Goal: Task Accomplishment & Management: Manage account settings

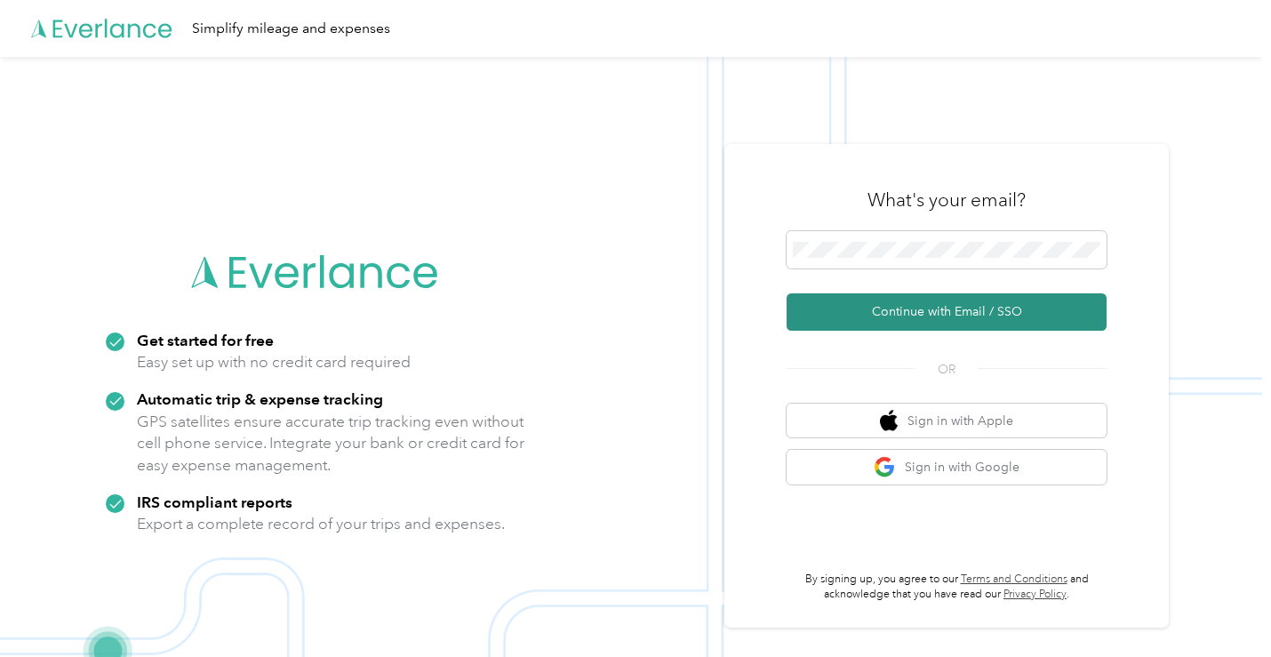
click at [959, 318] on button "Continue with Email / SSO" at bounding box center [947, 311] width 320 height 37
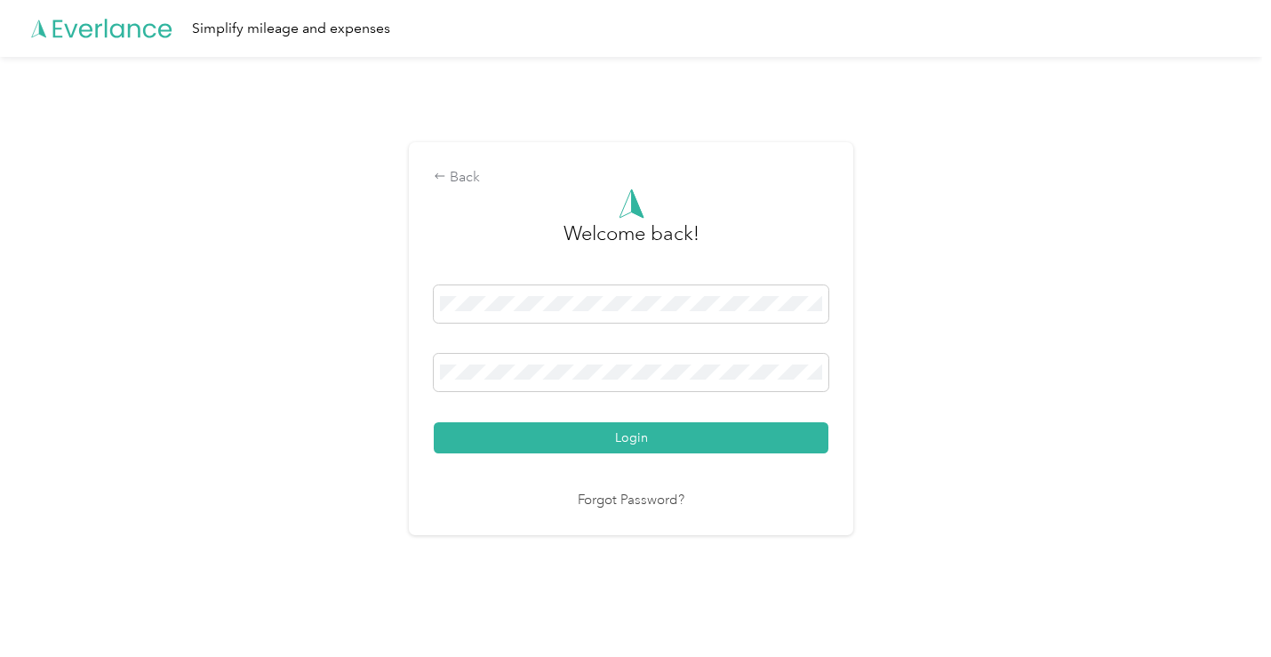
click at [904, 421] on div "Back Welcome back! Login Forgot Password?" at bounding box center [631, 346] width 1262 height 578
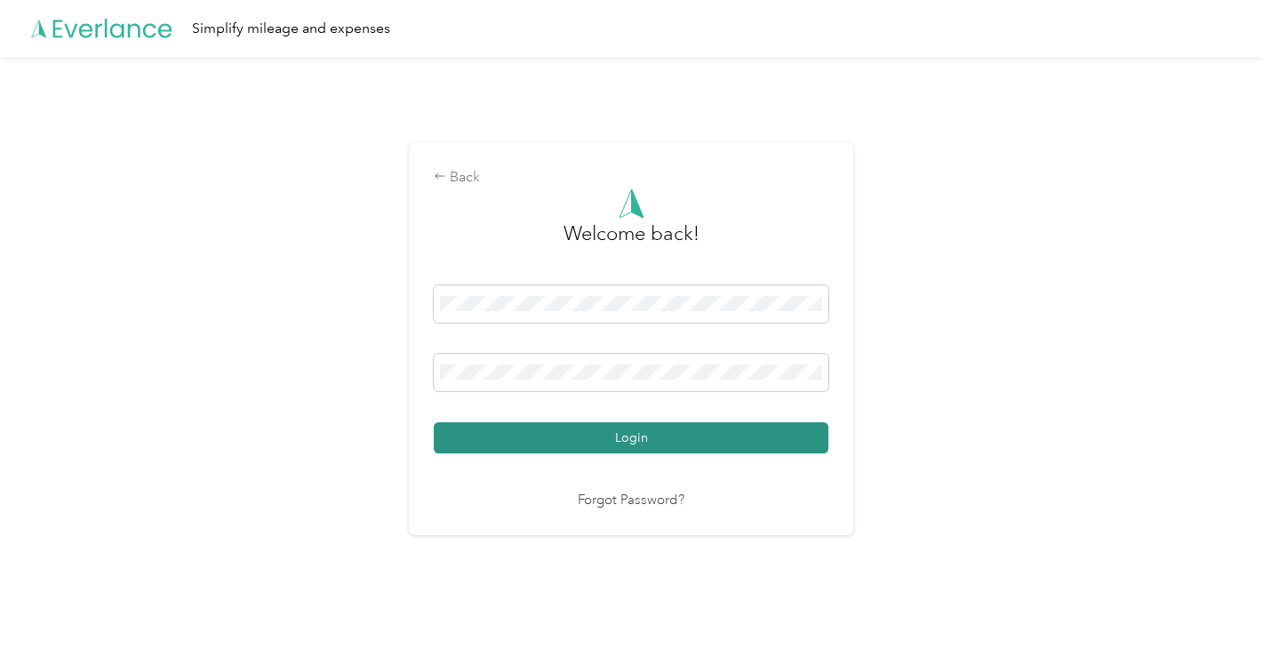
click at [780, 447] on button "Login" at bounding box center [631, 437] width 395 height 31
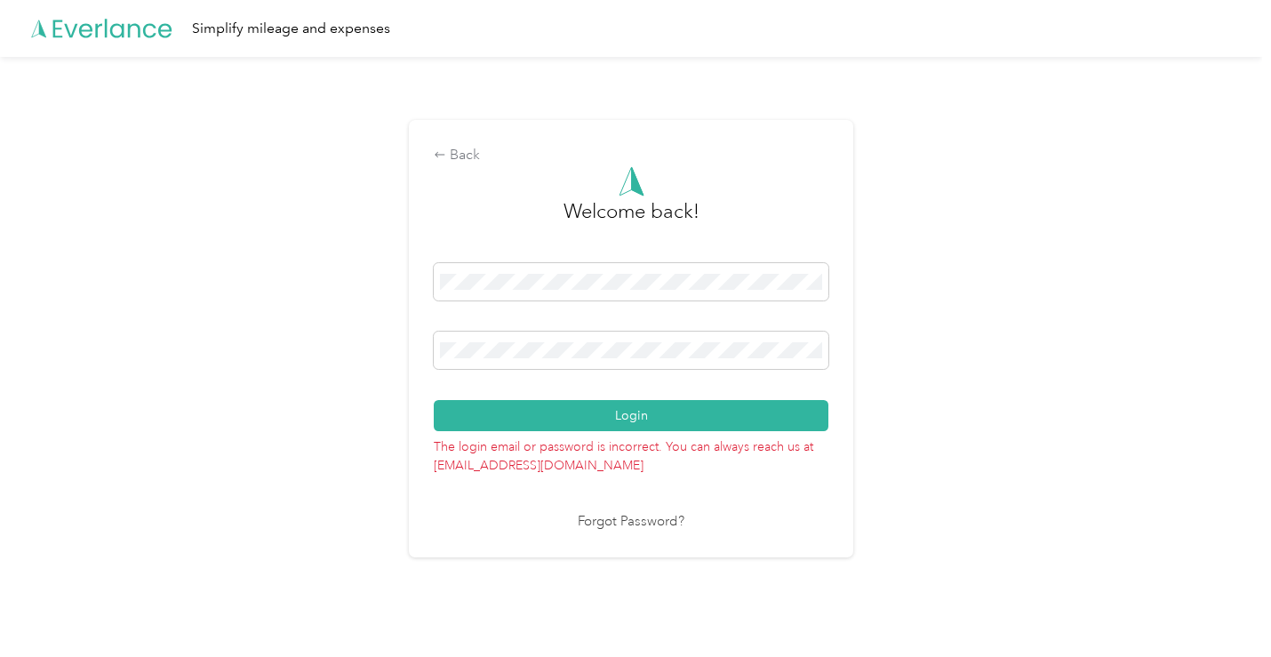
click at [877, 397] on div "Back Welcome back! Login The login email or password is incorrect. You can alwa…" at bounding box center [631, 346] width 1262 height 578
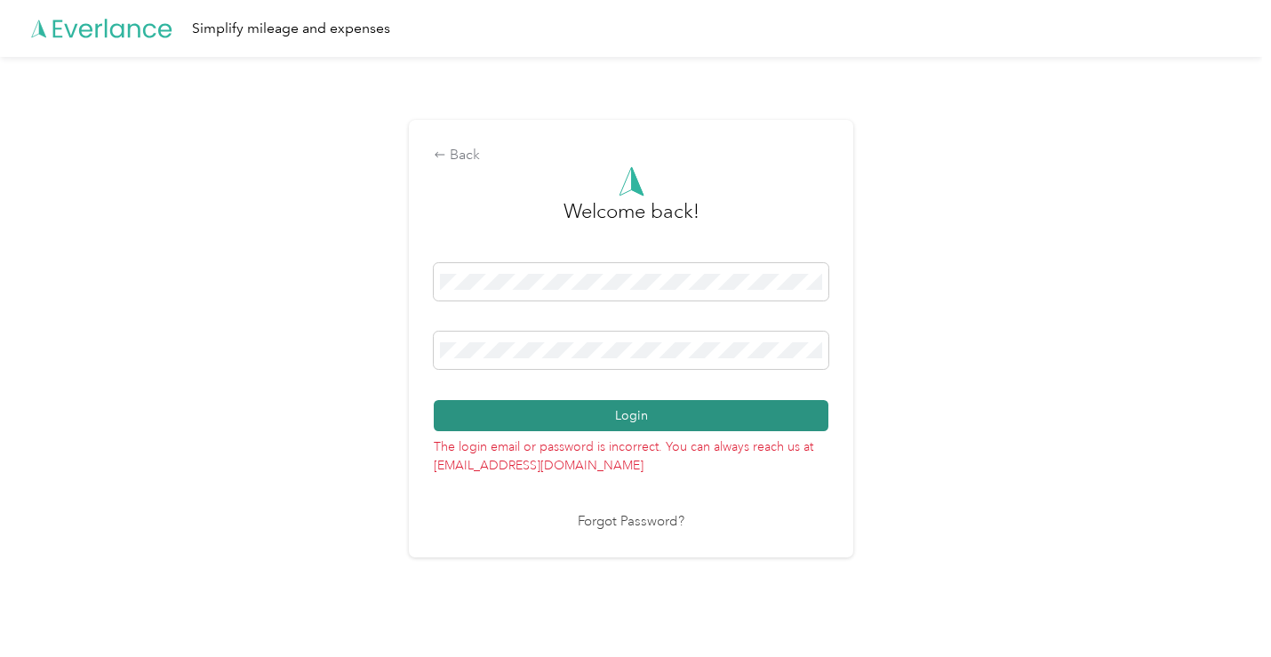
click at [756, 412] on button "Login" at bounding box center [631, 415] width 395 height 31
click at [762, 422] on button "Login" at bounding box center [631, 415] width 395 height 31
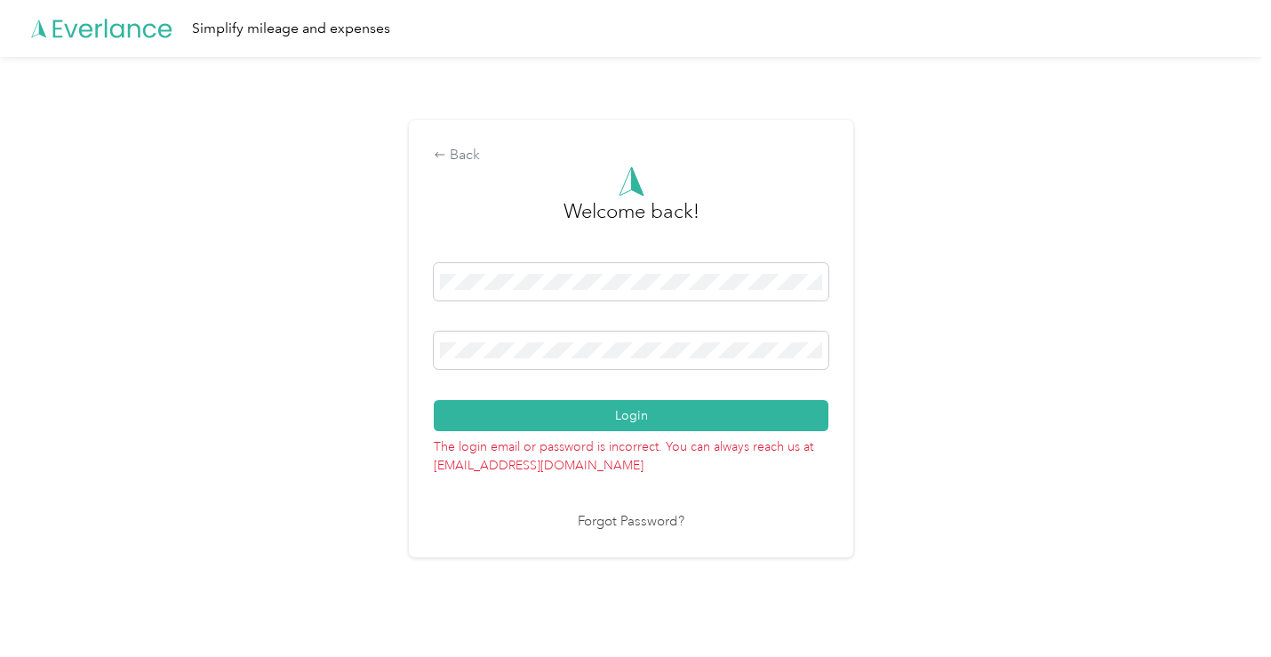
drag, startPoint x: 580, startPoint y: 341, endPoint x: 409, endPoint y: 337, distance: 170.7
click at [409, 337] on div "Back Welcome back! Login The login email or password is incorrect. You can alwa…" at bounding box center [631, 346] width 1262 height 578
click at [389, 350] on div "Back Welcome back! Login The login email or password is incorrect. You can alwa…" at bounding box center [631, 346] width 1262 height 578
click at [915, 391] on div "Back Welcome back! Login The login email or password is incorrect. You can alwa…" at bounding box center [631, 346] width 1262 height 578
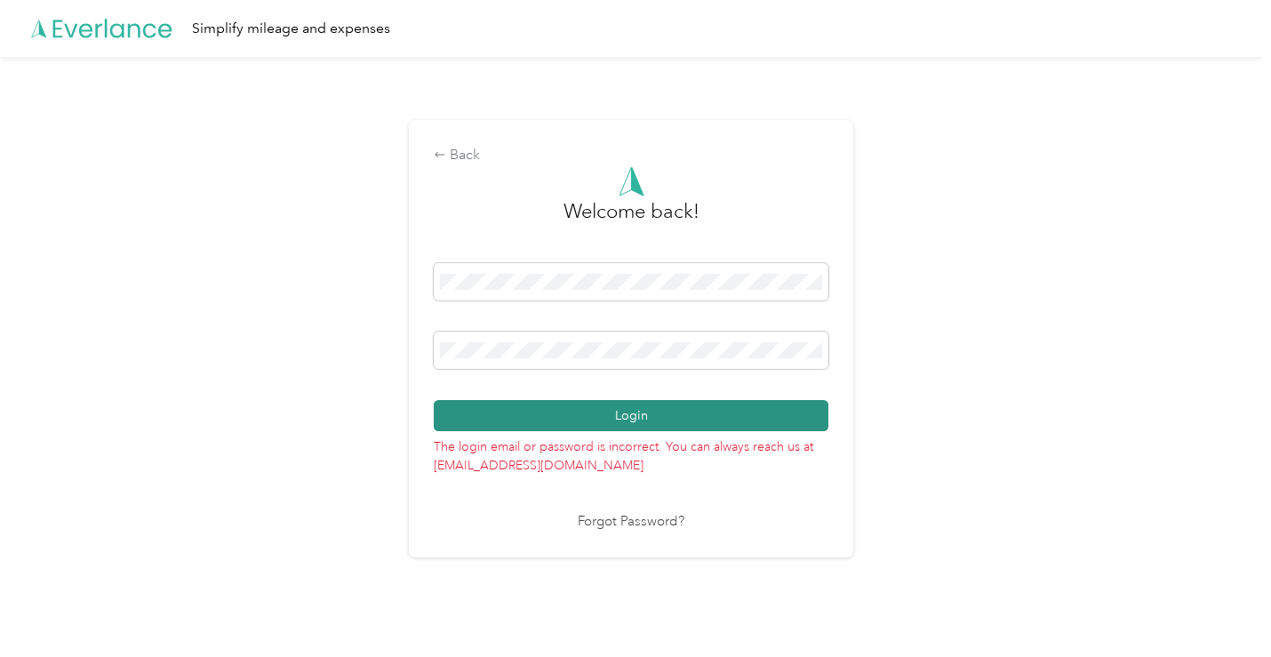
click at [761, 408] on button "Login" at bounding box center [631, 415] width 395 height 31
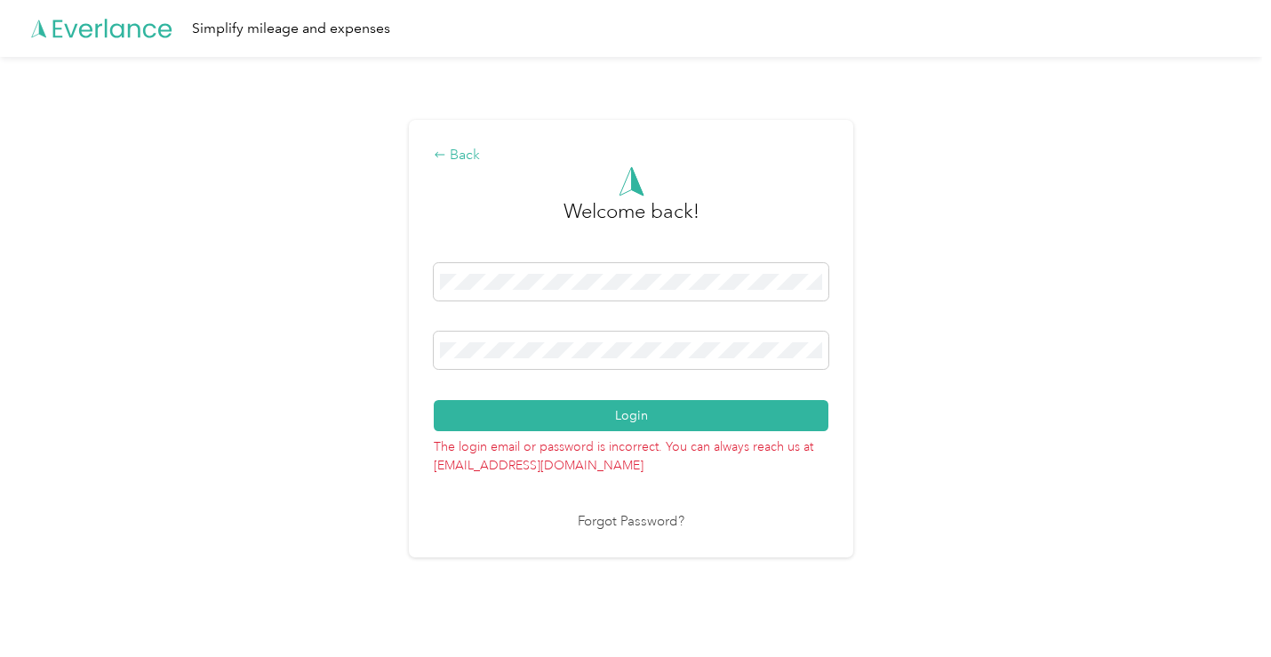
click at [469, 152] on div "Back" at bounding box center [631, 155] width 395 height 21
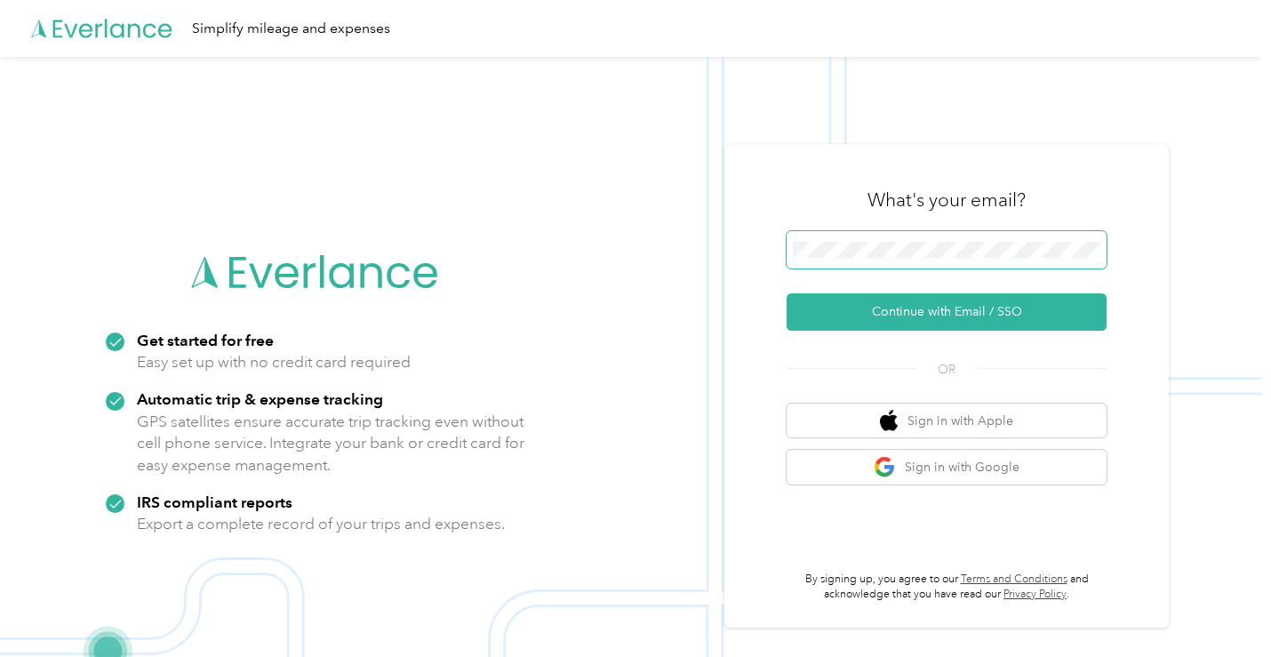
click at [739, 257] on div "What's your email? Continue with Email / SSO OR Sign in with Apple Sign in with…" at bounding box center [946, 386] width 444 height 484
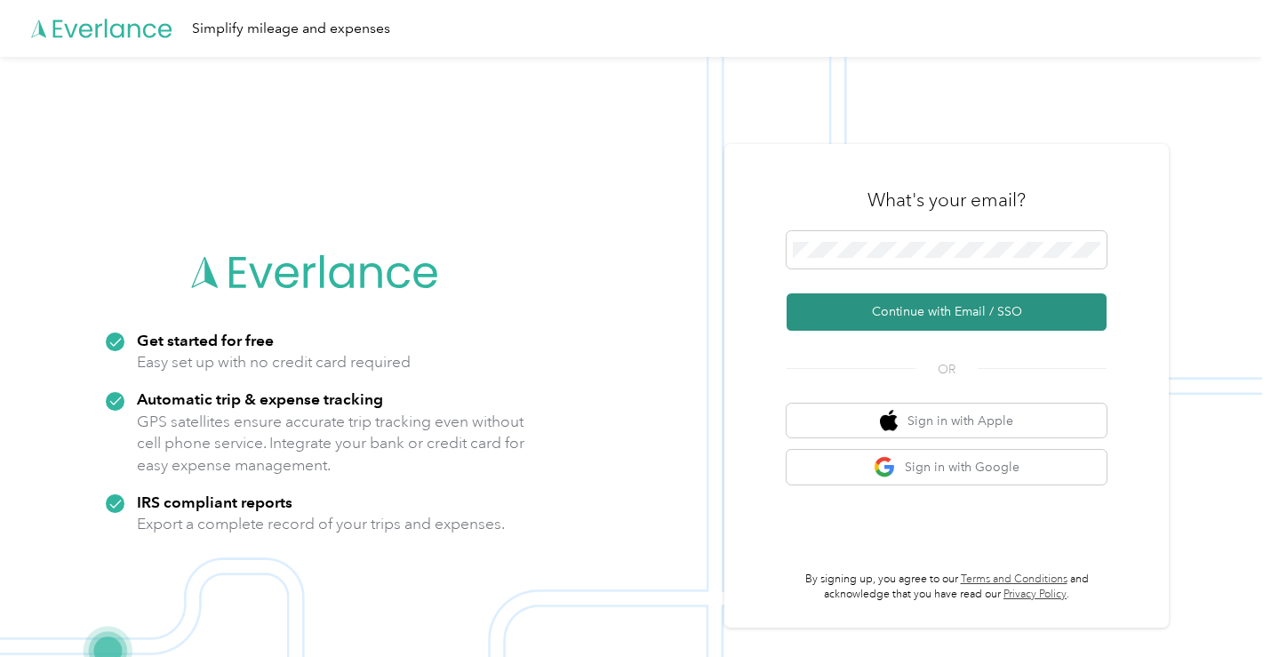
click at [993, 318] on button "Continue with Email / SSO" at bounding box center [947, 311] width 320 height 37
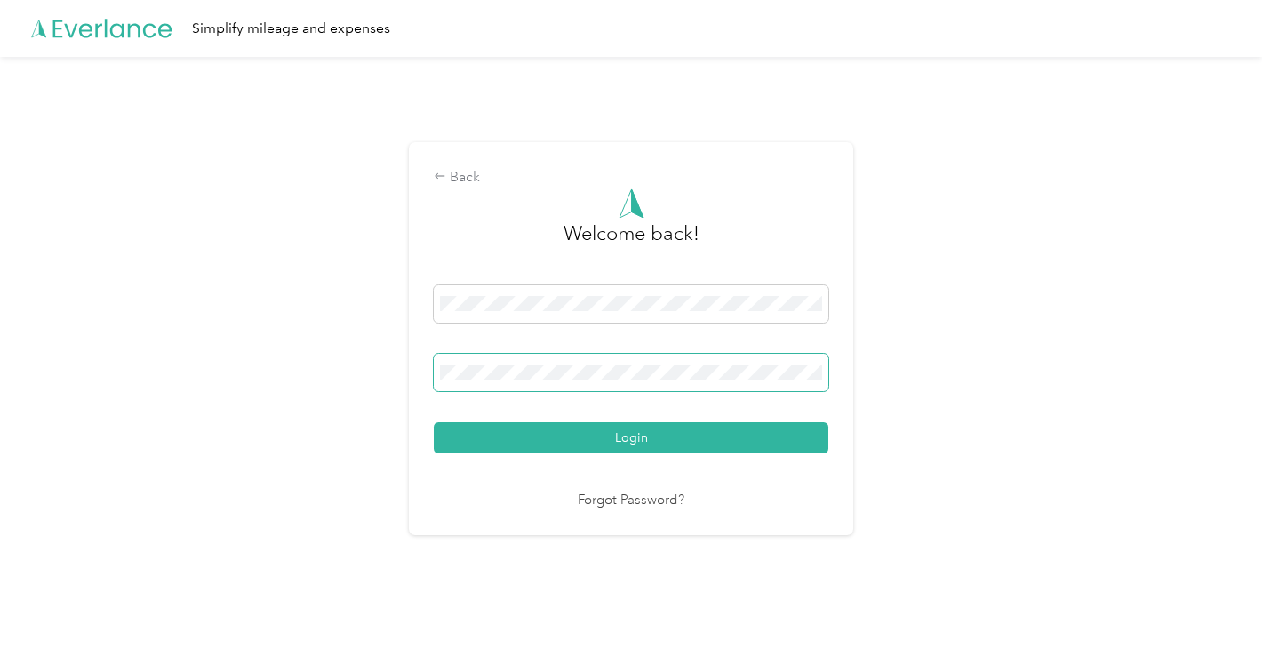
click at [431, 370] on div "Back Welcome back! Login Forgot Password?" at bounding box center [631, 338] width 444 height 393
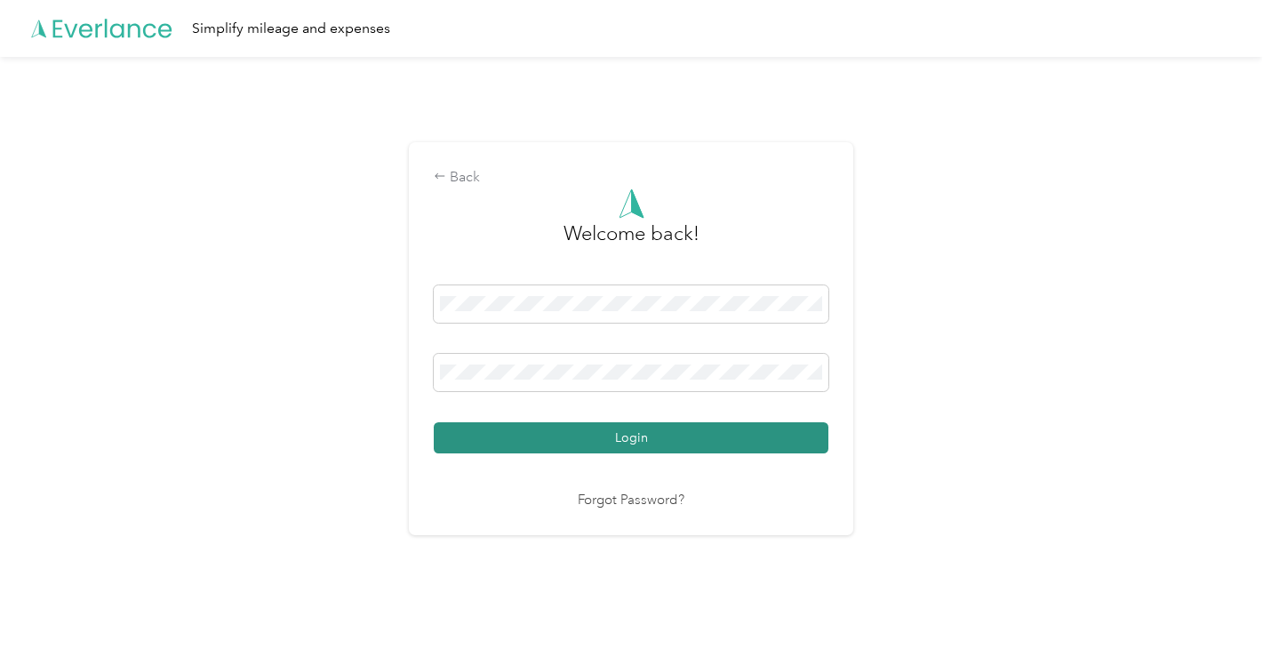
click at [828, 435] on button "Login" at bounding box center [631, 437] width 395 height 31
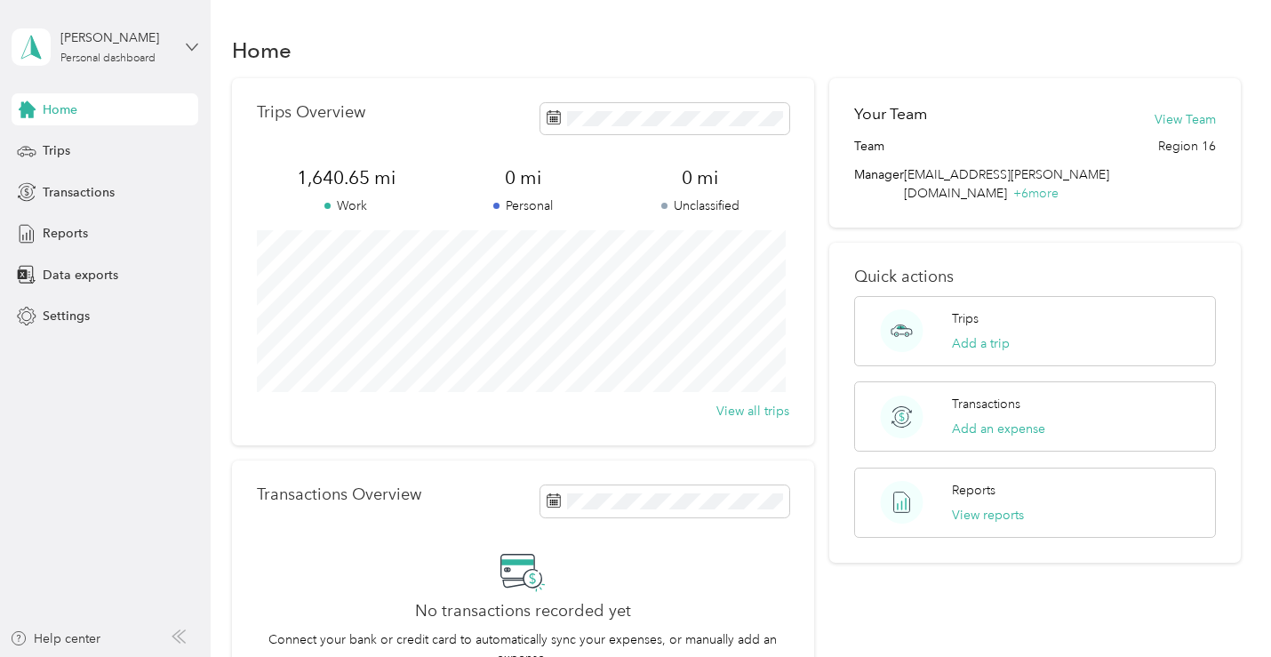
click at [188, 47] on icon at bounding box center [192, 47] width 12 height 12
click at [68, 150] on div "Log out" at bounding box center [250, 146] width 450 height 31
